Goal: Obtain resource: Download file/media

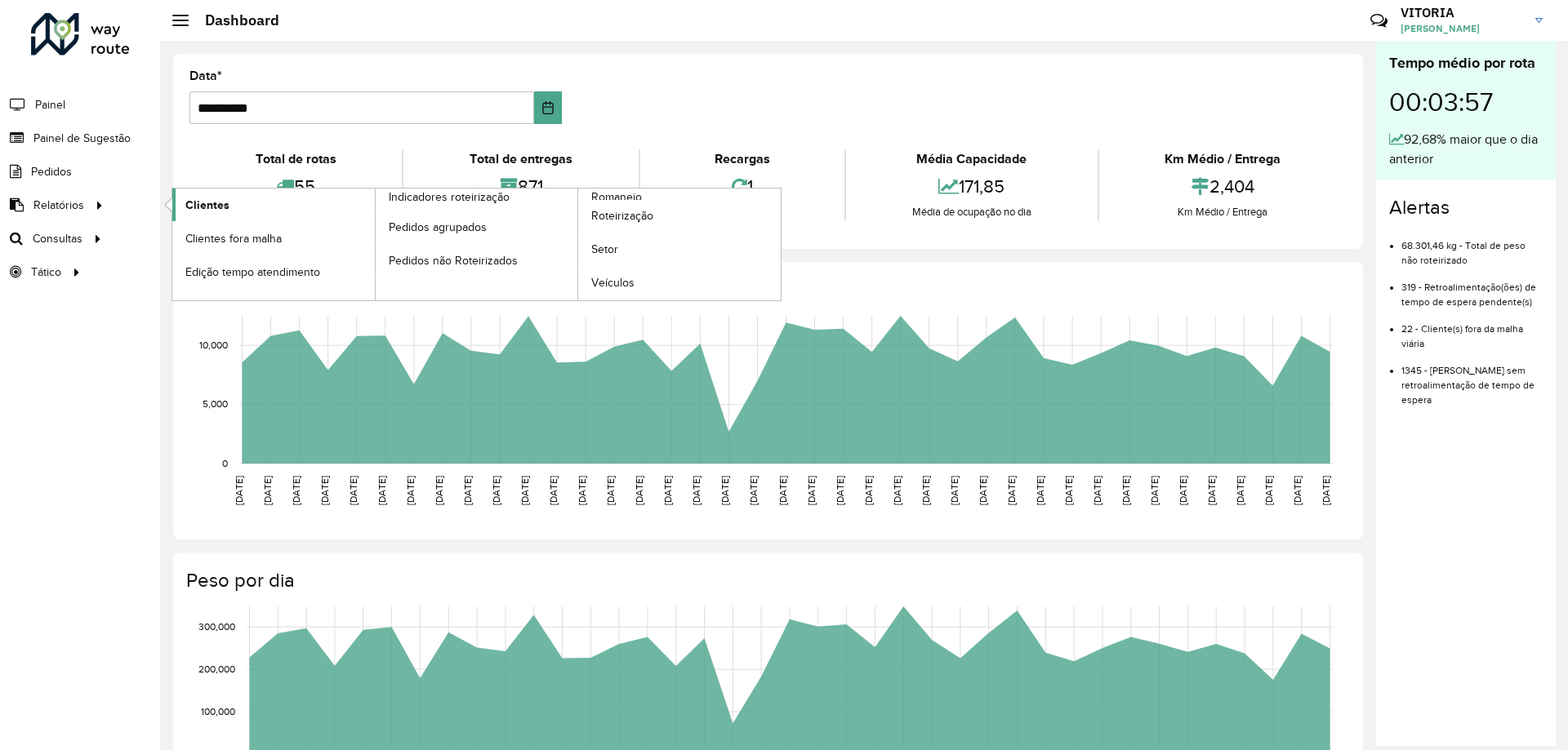
click at [212, 205] on span "Clientes" at bounding box center [207, 205] width 44 height 17
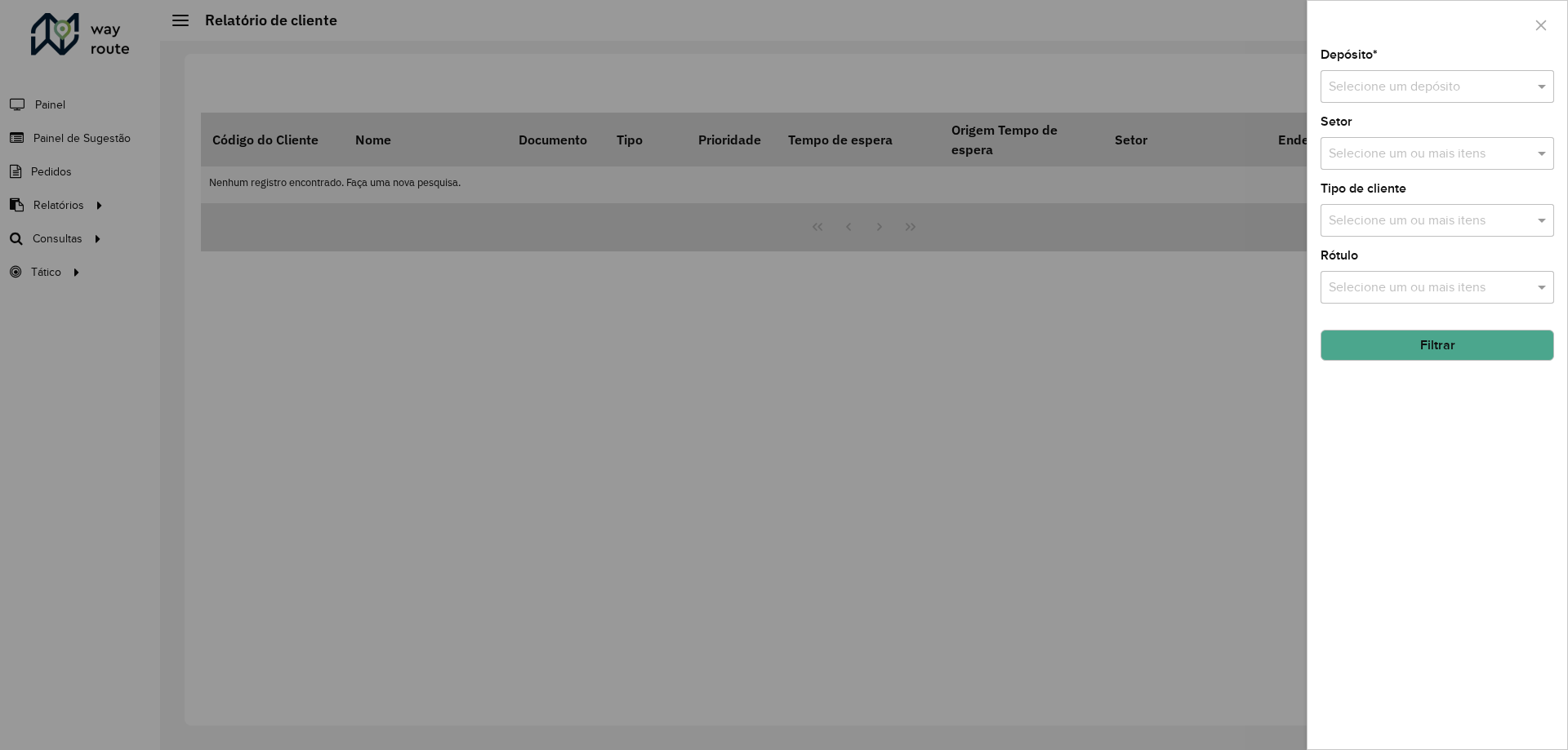
click at [1419, 98] on div "Selecione um depósito" at bounding box center [1437, 86] width 234 height 33
click at [1365, 133] on span "CDD Barueri" at bounding box center [1364, 133] width 71 height 14
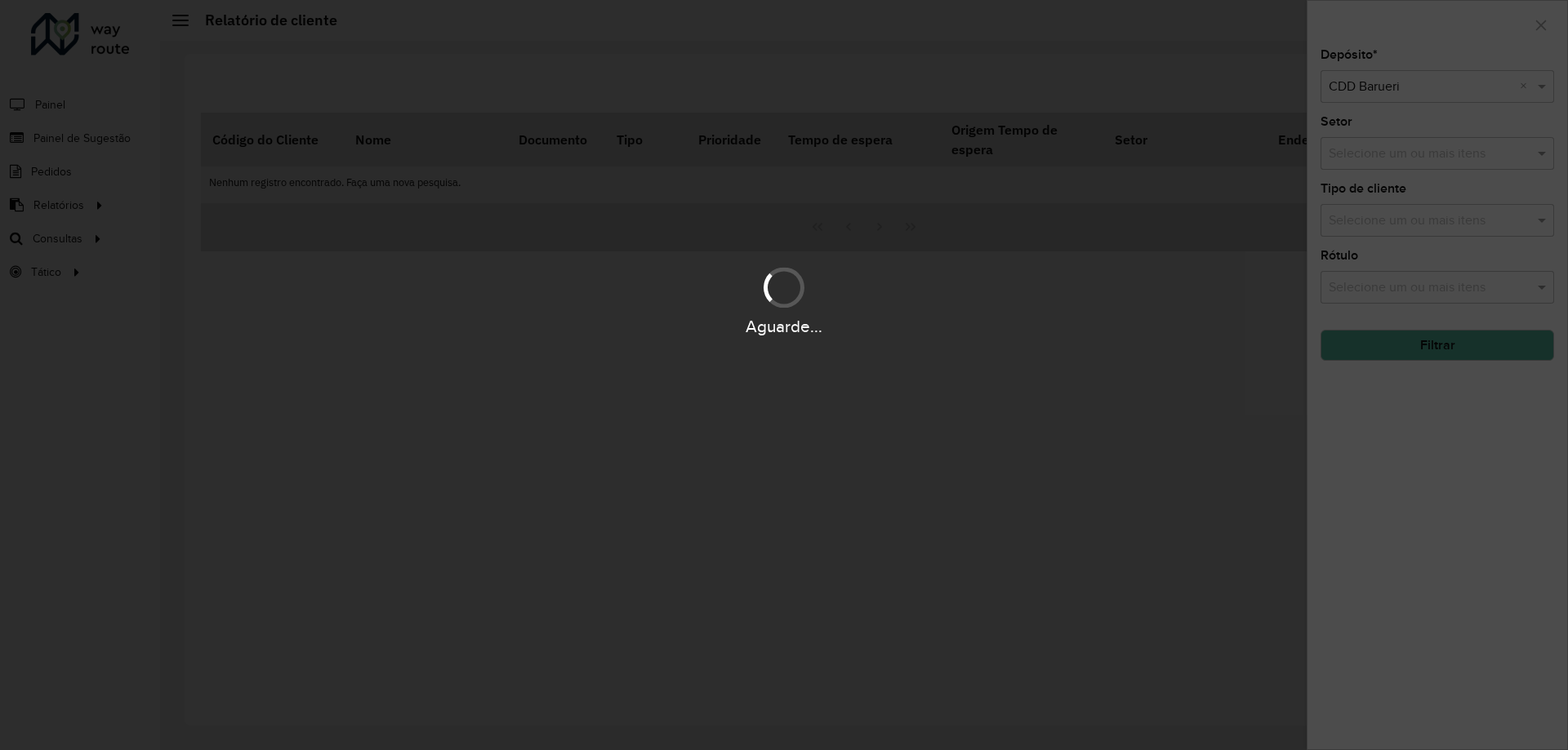
click at [1392, 225] on div "Aguarde..." at bounding box center [784, 375] width 1568 height 750
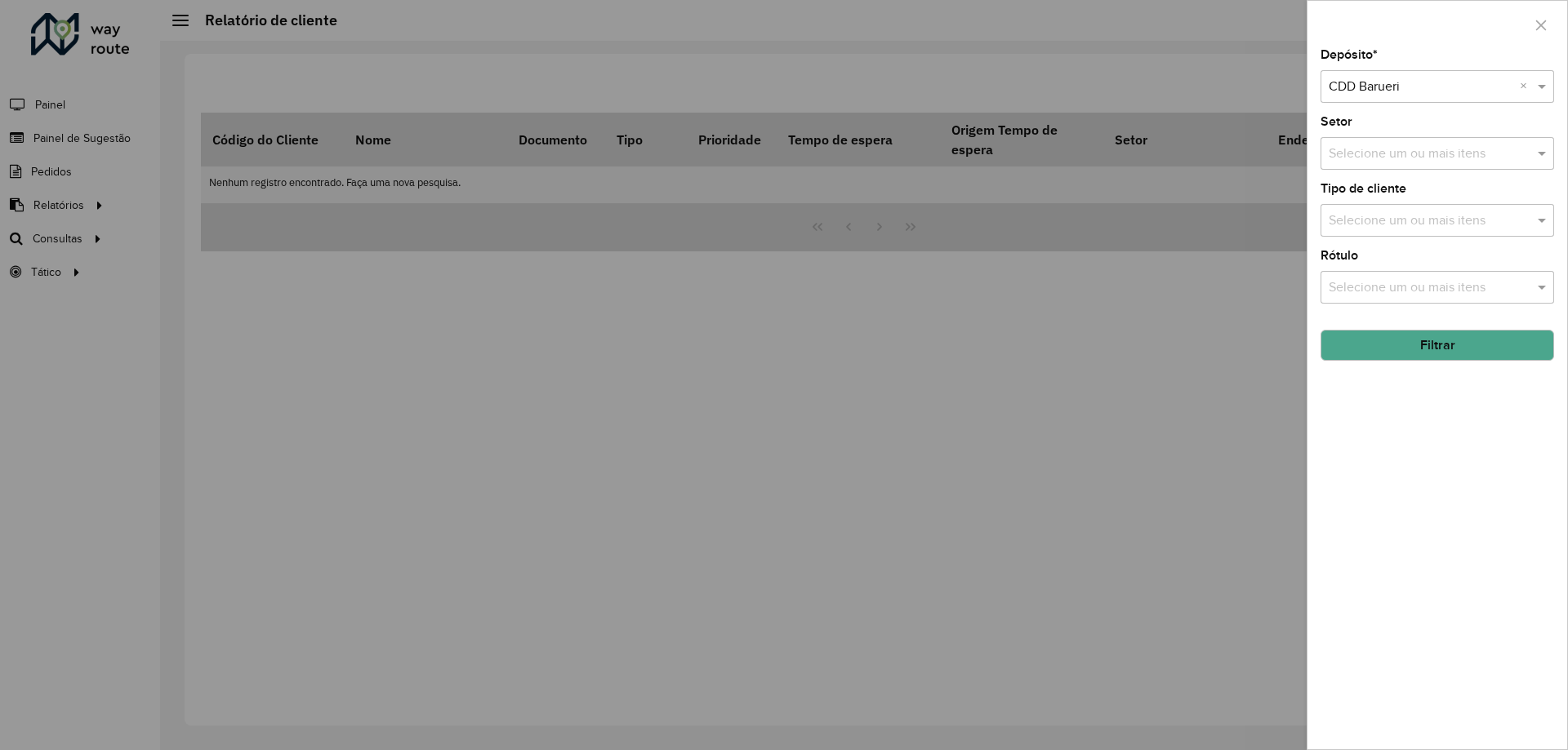
click at [1394, 224] on input "text" at bounding box center [1429, 221] width 209 height 20
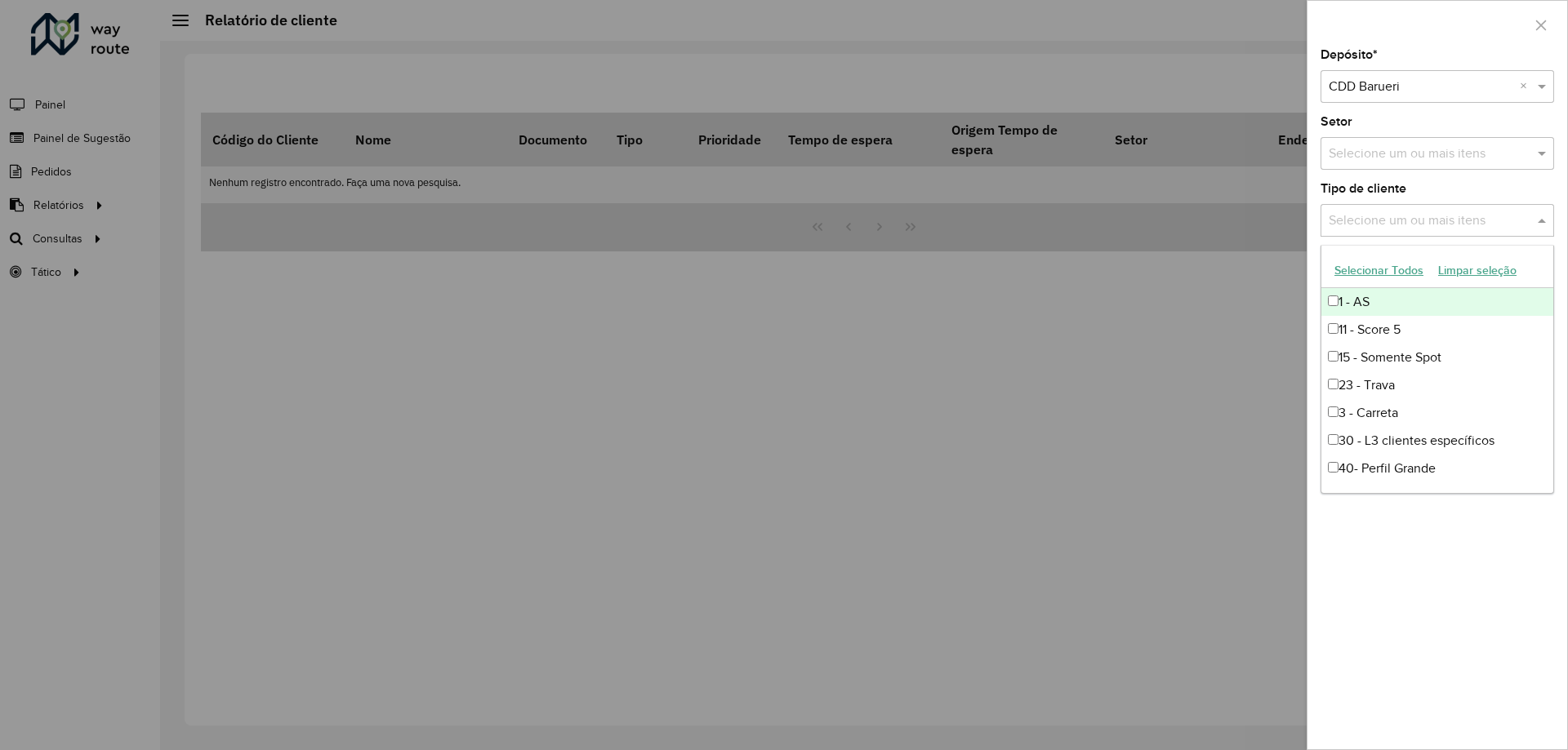
click at [1391, 266] on button "Selecionar Todos" at bounding box center [1380, 270] width 104 height 26
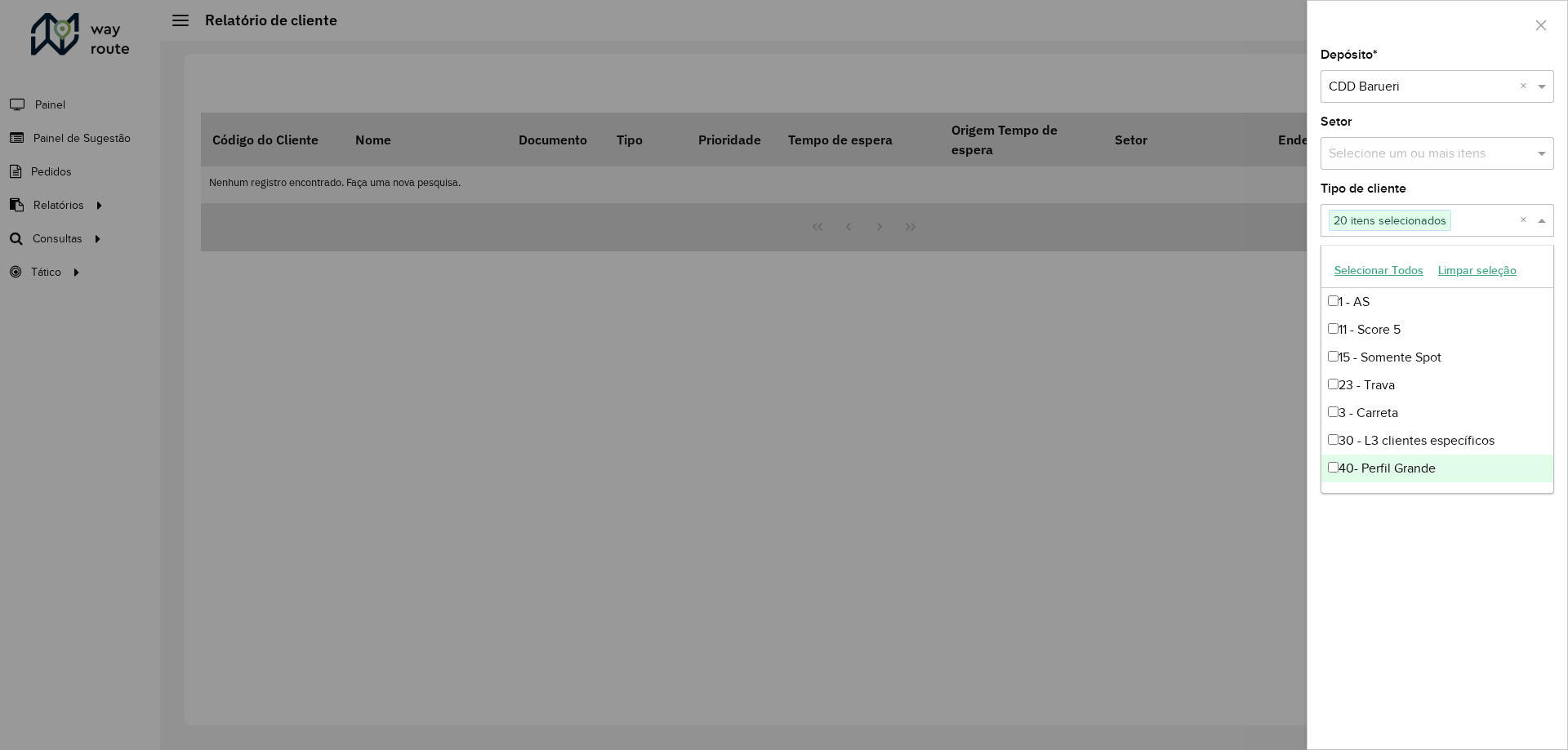
click at [1471, 578] on div "Depósito * Selecione um depósito × CDD Barueri × Setor Selecione um ou mais ite…" at bounding box center [1437, 399] width 259 height 701
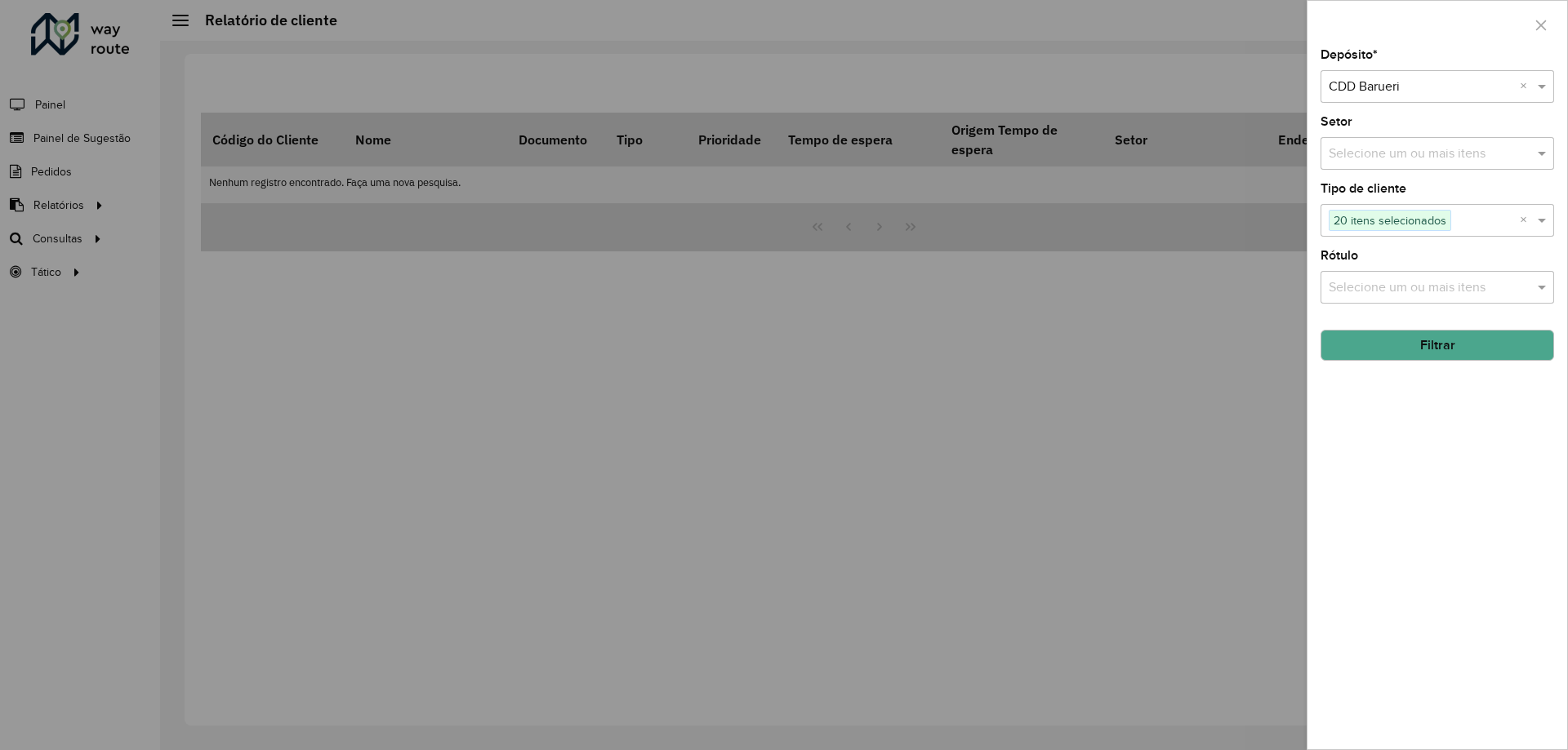
click at [1447, 352] on button "Filtrar" at bounding box center [1437, 345] width 234 height 31
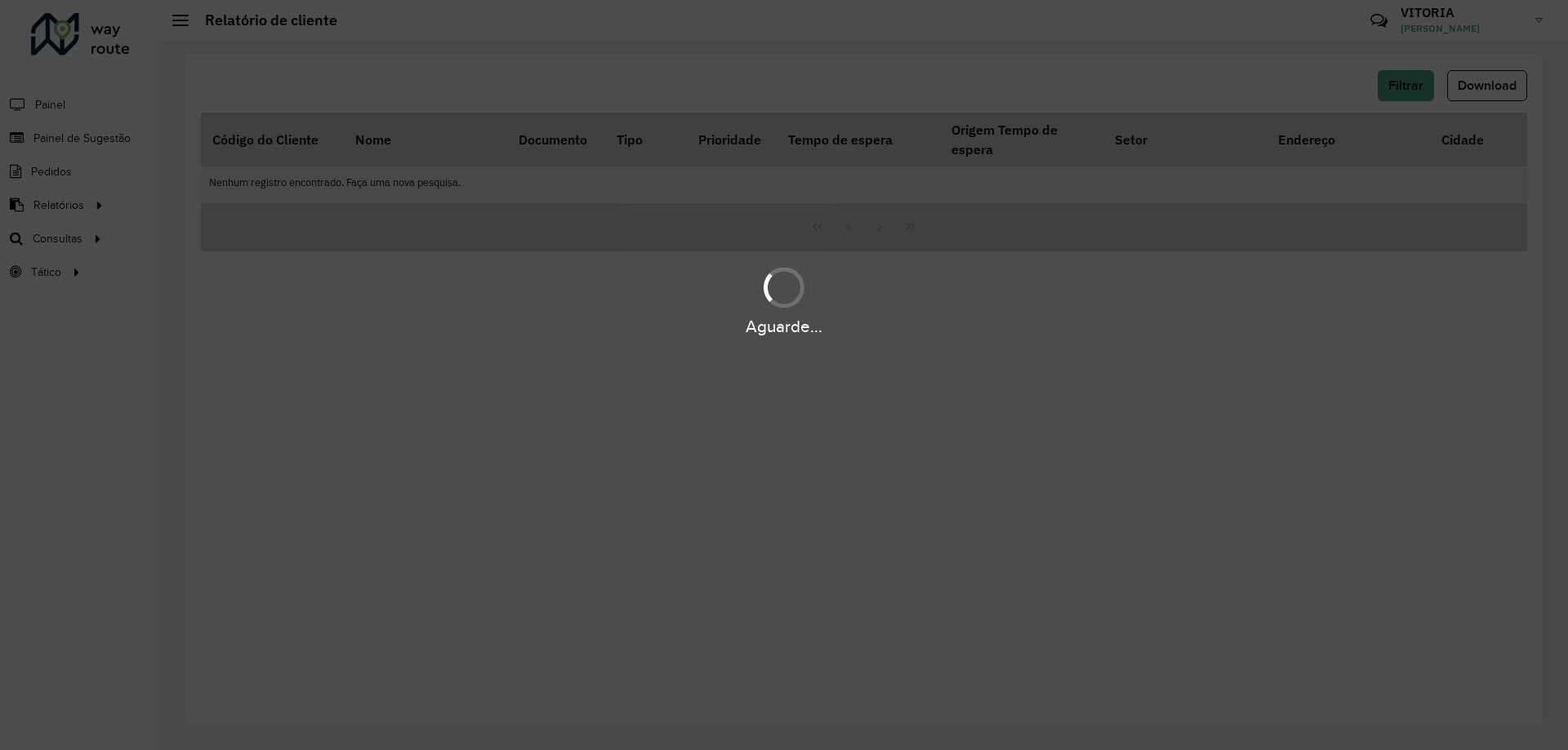
click at [1489, 92] on div "Aguarde..." at bounding box center [784, 375] width 1568 height 750
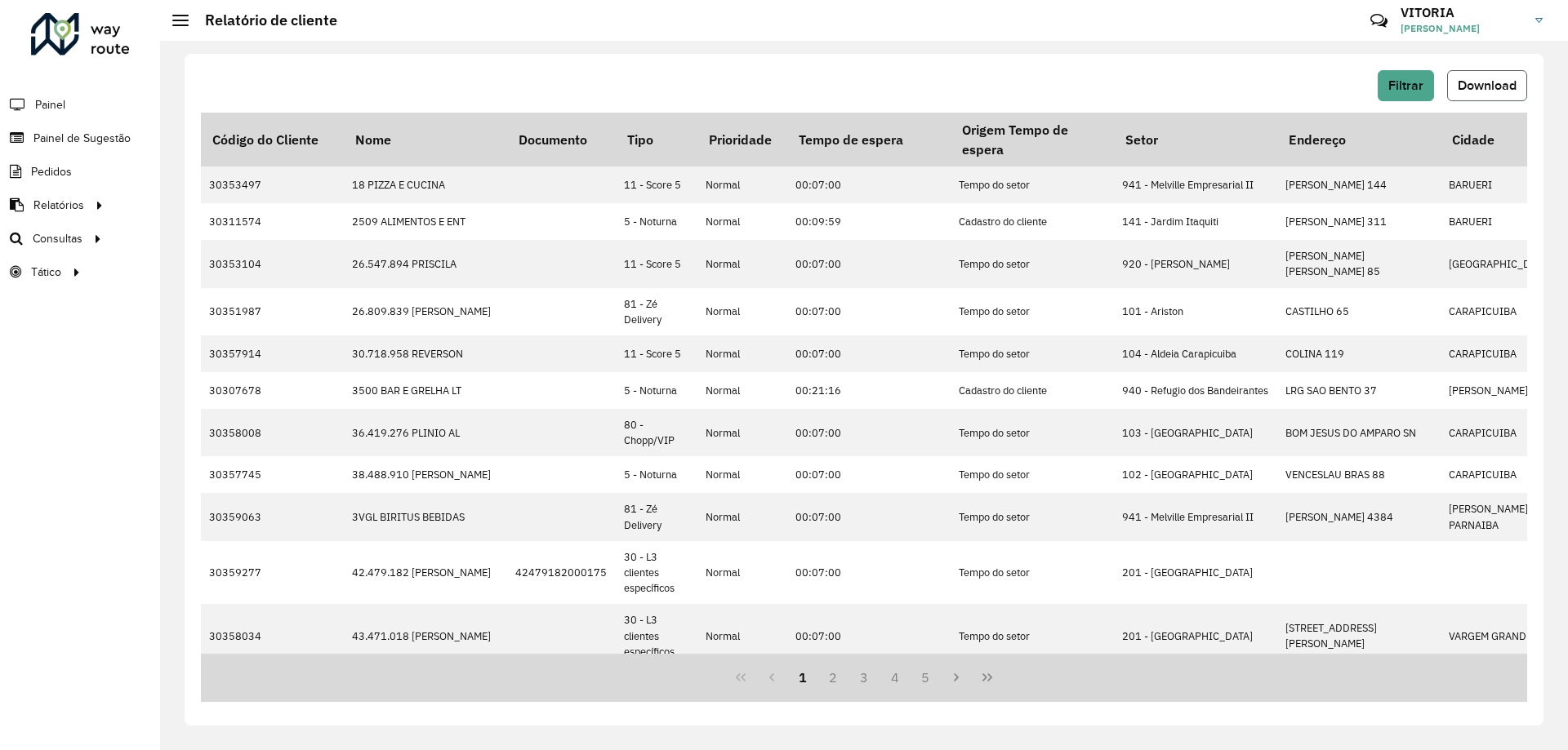
click at [1502, 86] on span "Download" at bounding box center [1488, 85] width 59 height 14
